Goal: Information Seeking & Learning: Learn about a topic

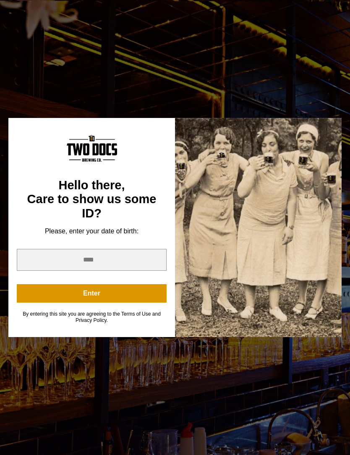
click at [238, 81] on div "You are not old enough to view this content. Try again on your 21st birthday. H…" at bounding box center [175, 227] width 350 height 455
click at [129, 259] on input "year" at bounding box center [92, 260] width 150 height 22
type input "**"
click at [113, 256] on input "year" at bounding box center [92, 260] width 150 height 22
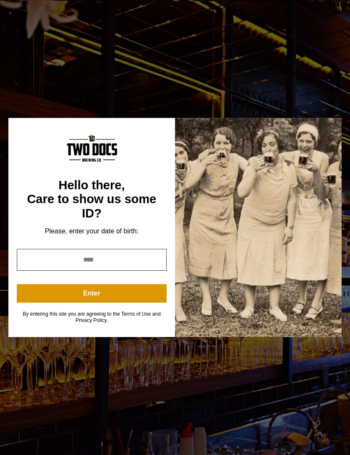
type input "****"
click at [141, 290] on button "Enter" at bounding box center [92, 293] width 150 height 18
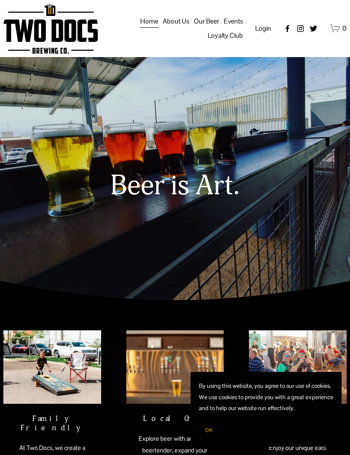
click at [254, 257] on div at bounding box center [175, 150] width 350 height 300
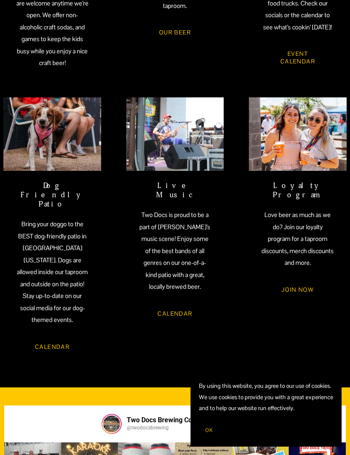
scroll to position [486, 0]
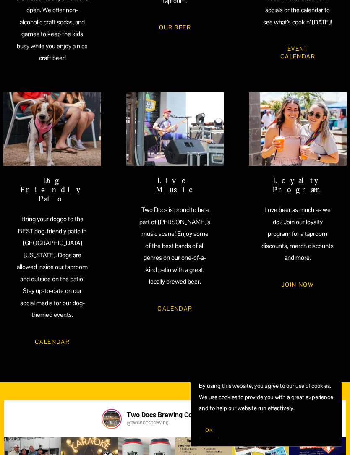
click at [197, 158] on img at bounding box center [174, 130] width 97 height 74
click at [192, 156] on img at bounding box center [174, 129] width 97 height 74
click at [181, 304] on link "Calendar" at bounding box center [175, 309] width 58 height 22
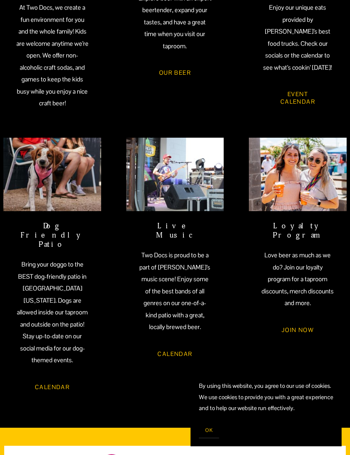
scroll to position [457, 0]
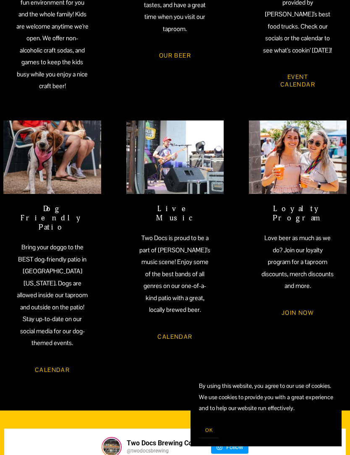
click at [180, 211] on h2 "Live Music" at bounding box center [175, 214] width 73 height 18
click at [186, 237] on p "Two Docs is proud to be a part of [PERSON_NAME]’s music scene! Enjoy some of th…" at bounding box center [175, 275] width 73 height 84
click at [184, 276] on p "Two Docs is proud to be a part of [PERSON_NAME]’s music scene! Enjoy some of th…" at bounding box center [175, 275] width 73 height 84
click at [190, 293] on p "Two Docs is proud to be a part of [PERSON_NAME]’s music scene! Enjoy some of th…" at bounding box center [175, 275] width 73 height 84
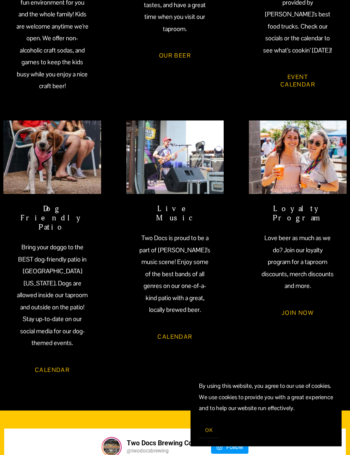
scroll to position [458, 0]
click at [182, 327] on link "Calendar" at bounding box center [175, 337] width 58 height 22
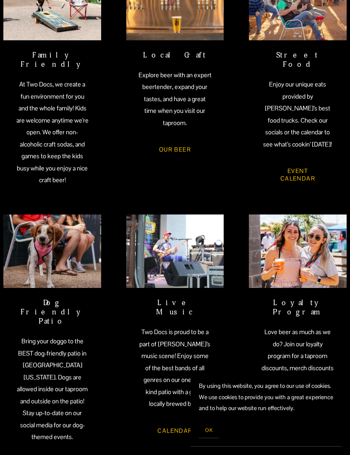
scroll to position [365, 0]
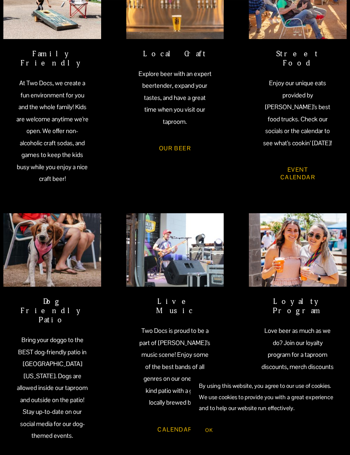
click at [187, 304] on h2 "Live Music" at bounding box center [175, 306] width 73 height 18
click at [194, 272] on img at bounding box center [174, 250] width 97 height 74
click at [194, 263] on img at bounding box center [174, 250] width 97 height 74
click at [184, 260] on img at bounding box center [174, 250] width 97 height 74
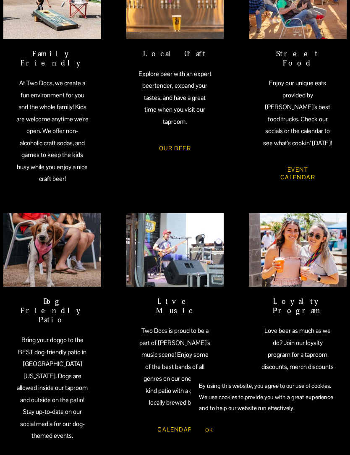
click at [82, 277] on img at bounding box center [51, 250] width 97 height 74
click at [189, 265] on img at bounding box center [174, 250] width 97 height 74
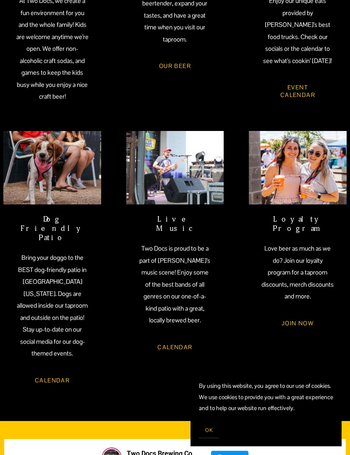
scroll to position [447, 0]
click at [184, 347] on link "Calendar" at bounding box center [175, 347] width 58 height 22
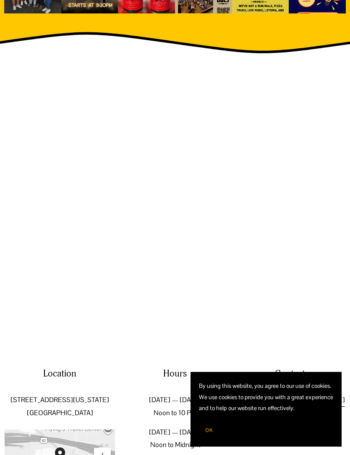
scroll to position [998, 0]
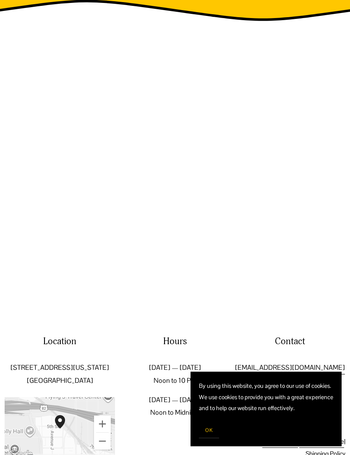
click at [211, 434] on span "OK" at bounding box center [209, 430] width 8 height 7
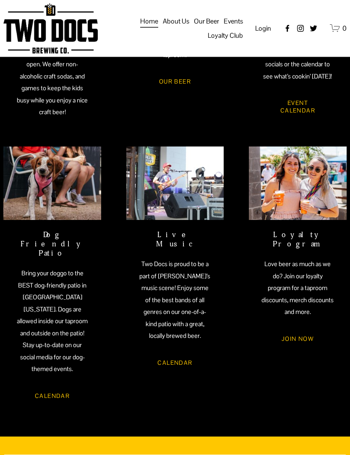
scroll to position [362, 0]
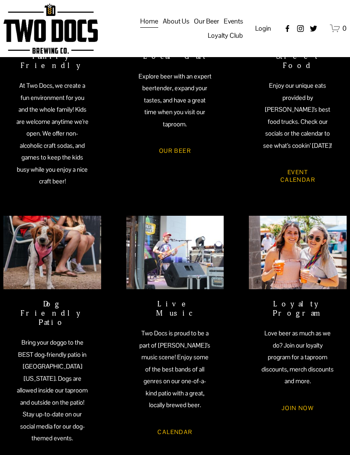
click at [180, 299] on li "Live Music Two Docs is proud to be a part of [PERSON_NAME]’s music scene! Enjoy…" at bounding box center [174, 329] width 97 height 227
click at [198, 269] on img at bounding box center [174, 253] width 97 height 74
click at [179, 430] on link "Calendar" at bounding box center [175, 432] width 58 height 22
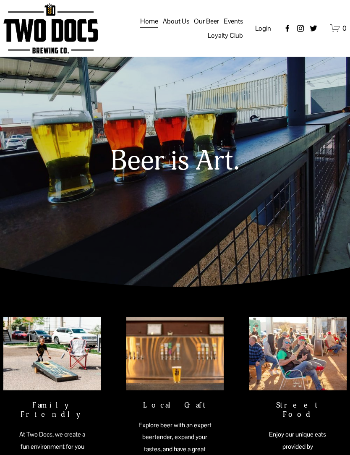
scroll to position [0, 0]
